Goal: Task Accomplishment & Management: Manage account settings

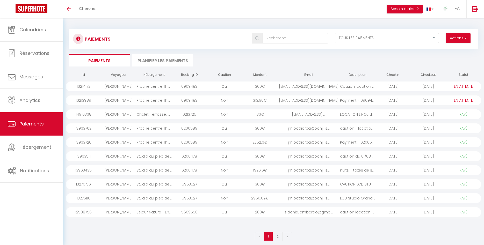
select select "2"
select select "0"
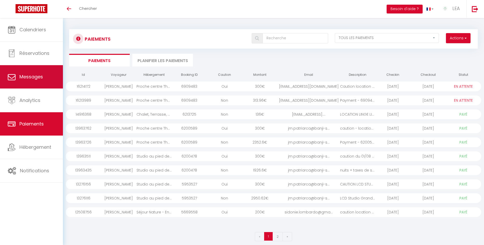
click at [33, 75] on span "Messages" at bounding box center [31, 77] width 24 height 6
select select "message"
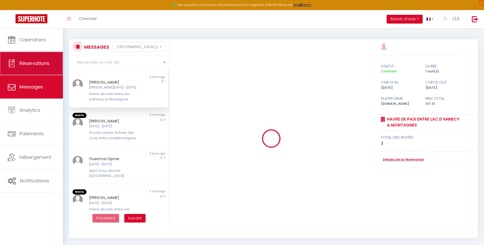
click at [31, 55] on link "Réservations" at bounding box center [31, 63] width 63 height 23
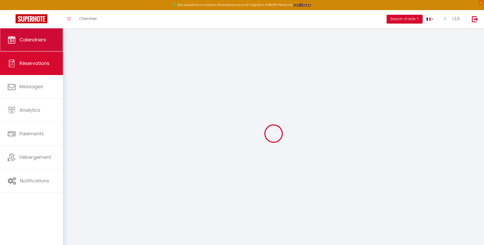
click at [32, 29] on link "Calendriers" at bounding box center [31, 39] width 63 height 23
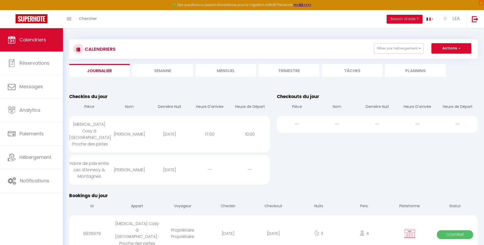
click at [124, 131] on div "[PERSON_NAME]" at bounding box center [129, 134] width 40 height 17
select select "1"
select select "0"
select select "1"
select select
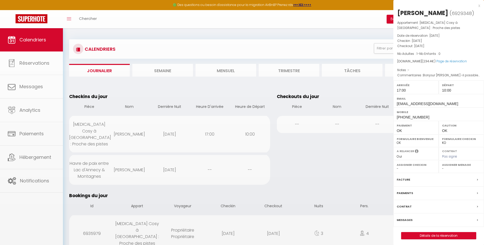
select select "37091"
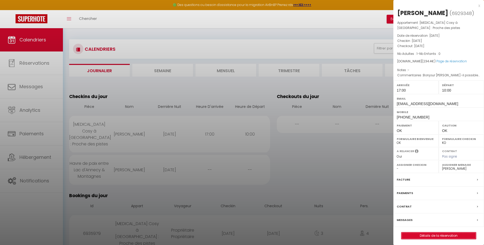
click at [447, 237] on link "Détails de la réservation" at bounding box center [438, 235] width 75 height 7
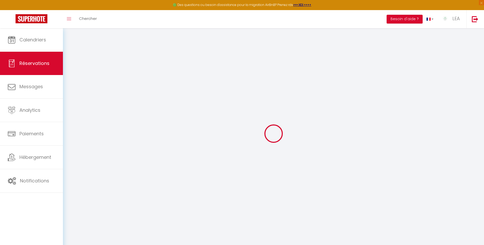
type input "[PERSON_NAME]"
type input "Charroin"
type input "[EMAIL_ADDRESS][DOMAIN_NAME]"
type input "[PHONE_NUMBER]"
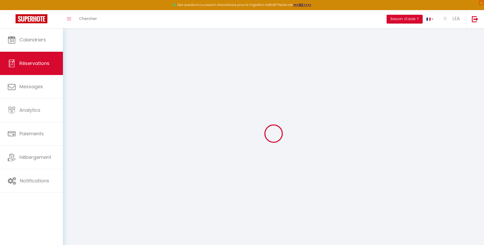
select select
type input "41.58"
select select "55298"
select select "1"
select select
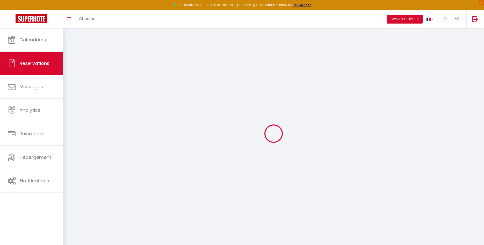
select select
type input "1"
select select "12"
select select
type input "171"
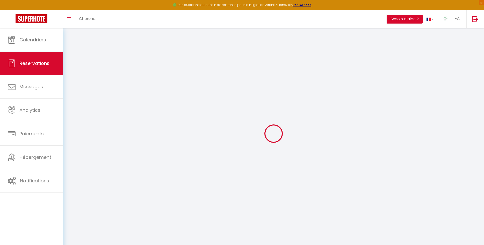
checkbox input "false"
type input "0"
select select "1"
type input "60"
type input "0"
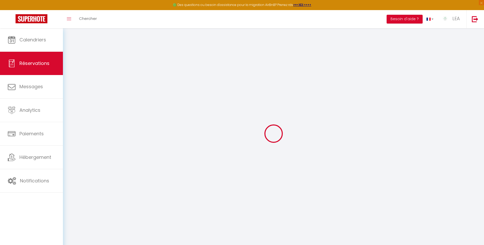
type input "0"
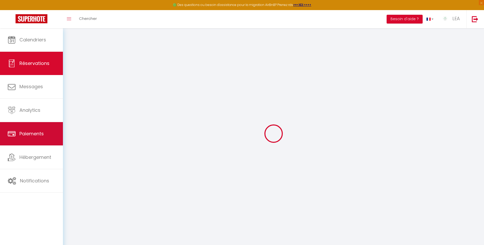
select select
select select "15"
checkbox input "false"
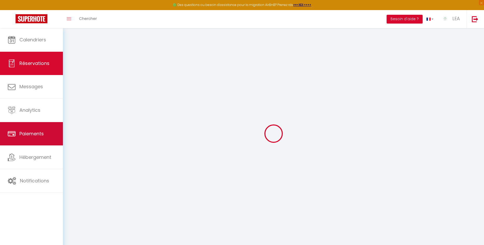
select select
checkbox input "false"
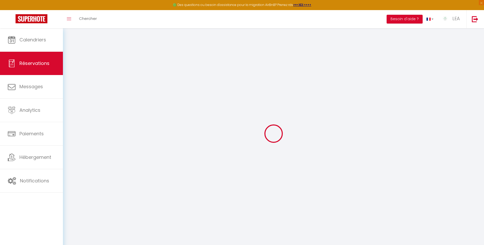
select select
checkbox input "false"
type textarea "Bonjour [PERSON_NAME]-il possible de disposer de l’appartement à partir de 15h,…"
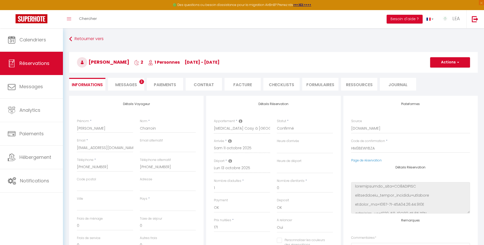
select select
type input "60"
type input "3.4"
select select
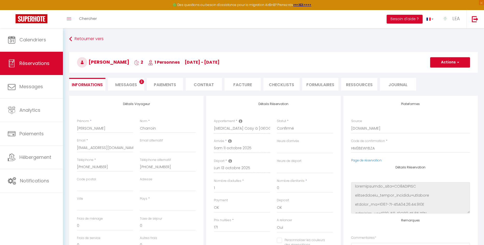
checkbox input "false"
click at [128, 83] on span "Messages" at bounding box center [126, 85] width 22 height 6
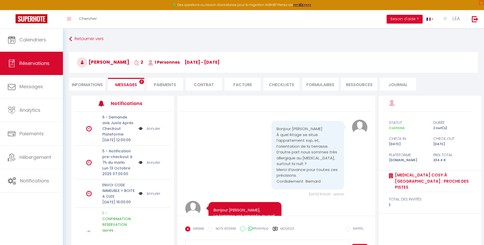
scroll to position [1202, 0]
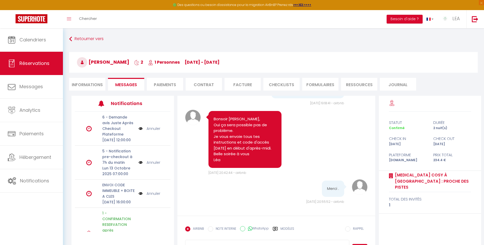
click at [141, 196] on img at bounding box center [140, 194] width 4 height 6
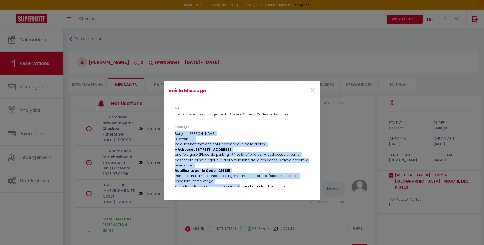
scroll to position [55, 0]
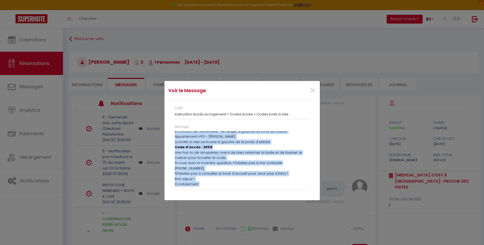
drag, startPoint x: 175, startPoint y: 134, endPoint x: 238, endPoint y: 202, distance: 93.3
click at [238, 187] on div "Bonjour [PERSON_NAME], Bienvenue ! Voici les informations pour accéder à la boi…" at bounding box center [242, 159] width 135 height 56
copy div "Bonjour [PERSON_NAME], Bienvenue ! Voici les informations pour accéder à la boi…"
click at [312, 89] on span "×" at bounding box center [312, 91] width 6 height 16
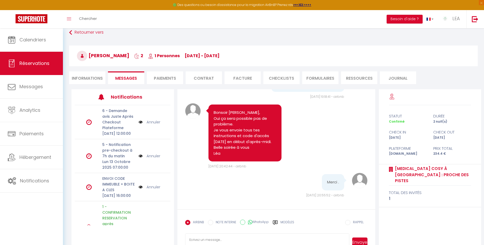
scroll to position [28, 0]
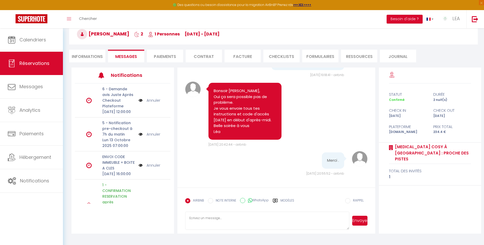
paste textarea "Bonjour [PERSON_NAME], Bienvenue ! Voici les informations pour accéder à la boi…"
type textarea "Bonjour [PERSON_NAME], Bienvenue ! Voici les informations pour accéder à la boi…"
click at [360, 220] on button "Envoyer" at bounding box center [360, 221] width 16 height 10
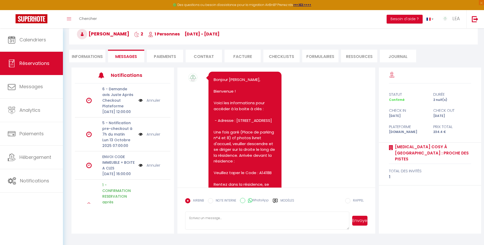
scroll to position [1281, 0]
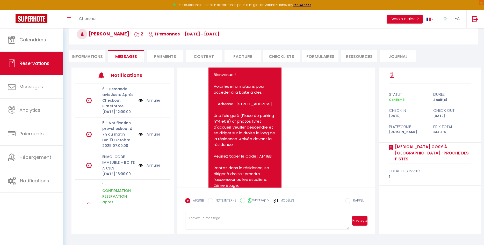
click at [149, 168] on link "Annuler" at bounding box center [154, 166] width 14 height 6
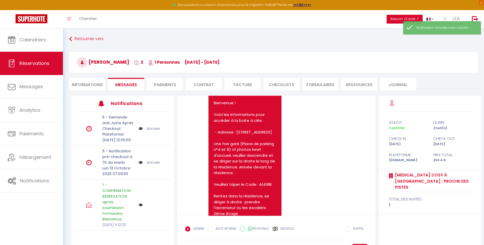
scroll to position [1175, 0]
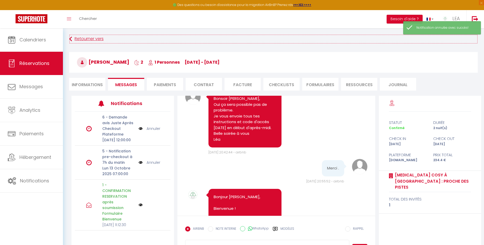
click at [84, 40] on link "Retourner vers" at bounding box center [273, 38] width 409 height 9
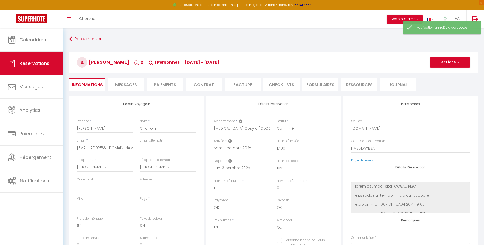
select select
checkbox input "false"
select select
checkbox input "false"
select select
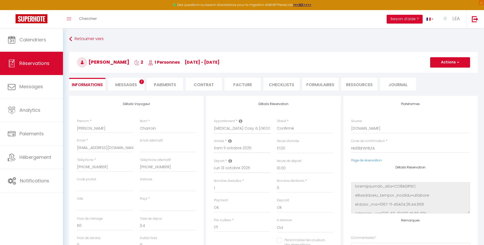
checkbox input "false"
select select
checkbox input "false"
select select
checkbox input "false"
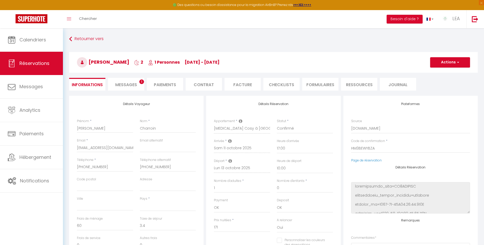
select select
checkbox input "false"
select select
checkbox input "false"
select select
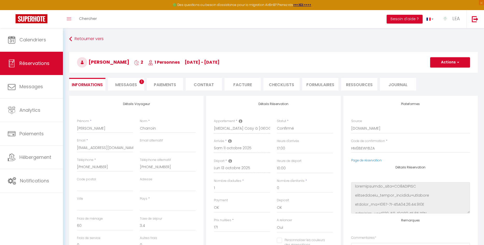
checkbox input "false"
select select
checkbox input "false"
select select
checkbox input "false"
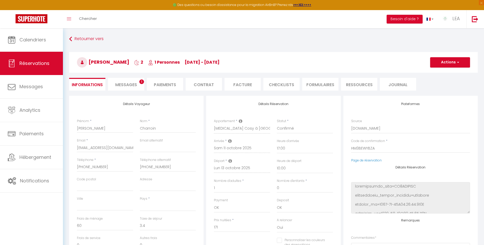
select select
checkbox input "false"
select select
checkbox input "false"
select select
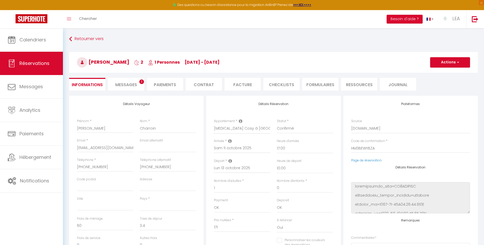
checkbox input "false"
select select
checkbox input "false"
select select
checkbox input "false"
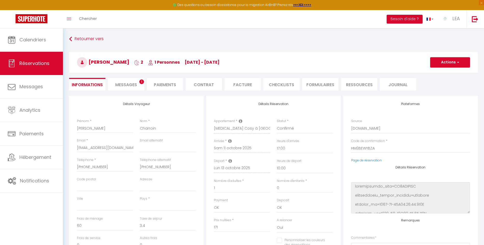
select select
checkbox input "false"
select select
checkbox input "false"
select select
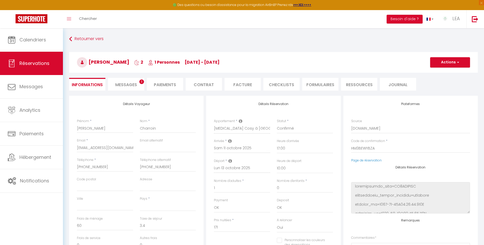
checkbox input "false"
select select
checkbox input "false"
select select
checkbox input "false"
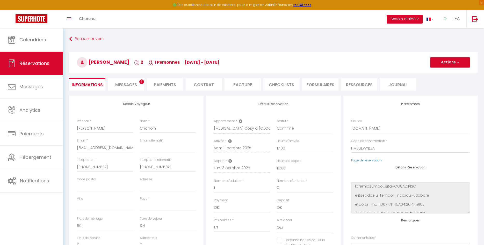
select select
checkbox input "false"
select select
checkbox input "false"
select select
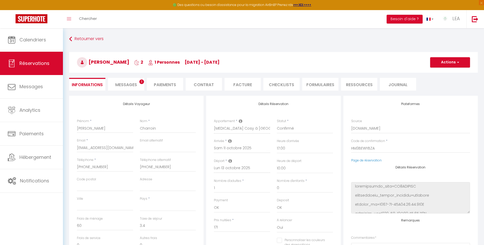
checkbox input "false"
select select
checkbox input "false"
select select
checkbox input "false"
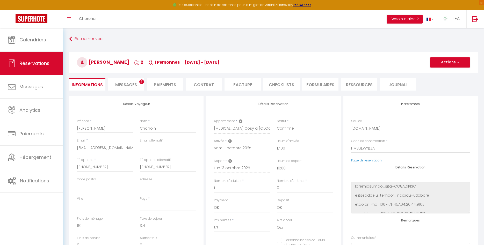
select select
checkbox input "false"
select select
checkbox input "false"
select select
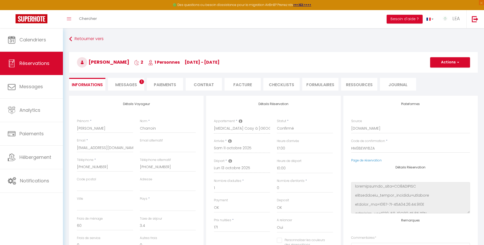
checkbox input "false"
select select
checkbox input "false"
select select
checkbox input "false"
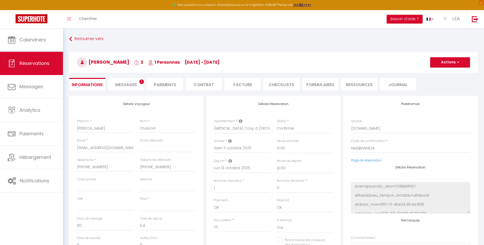
select select
checkbox input "false"
select select
checkbox input "false"
select select
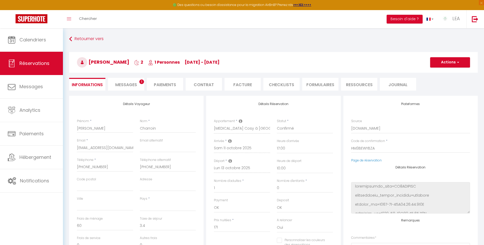
checkbox input "false"
select select
checkbox input "false"
select select
checkbox input "false"
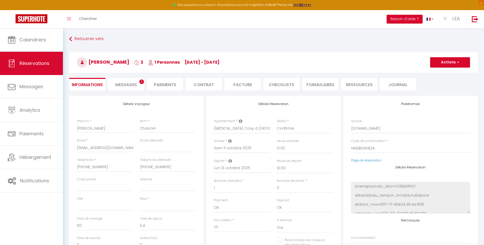
select select
checkbox input "false"
select select
checkbox input "false"
select select
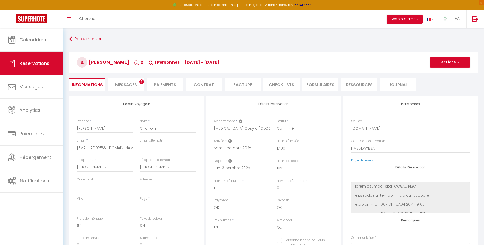
checkbox input "false"
select select
checkbox input "false"
select select
checkbox input "false"
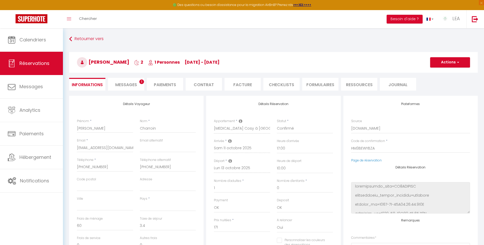
select select
checkbox input "false"
select select
checkbox input "false"
select select
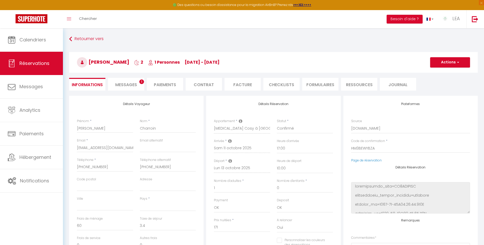
checkbox input "false"
select select
checkbox input "false"
select select
checkbox input "false"
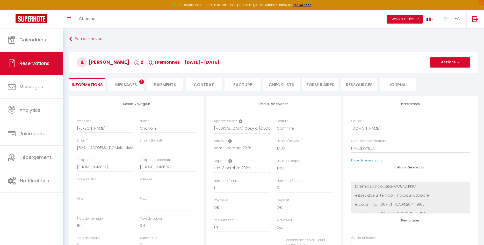
select select
checkbox input "false"
select select
checkbox input "false"
select select
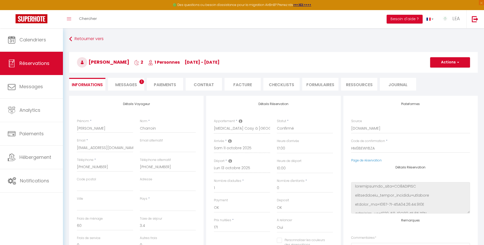
checkbox input "false"
select select
checkbox input "false"
select select
checkbox input "false"
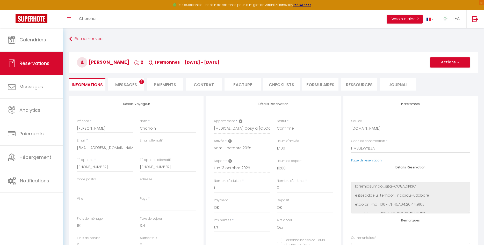
select select
checkbox input "false"
